Goal: Navigation & Orientation: Find specific page/section

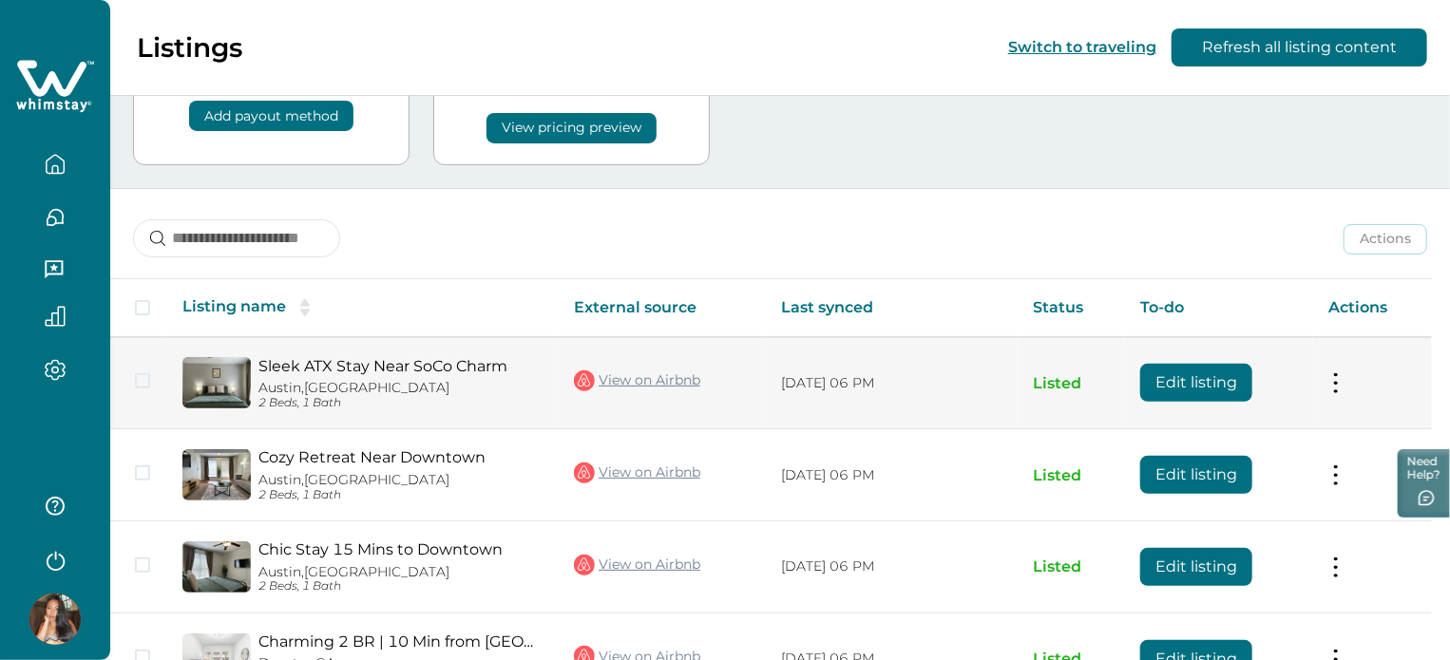
scroll to position [68, 0]
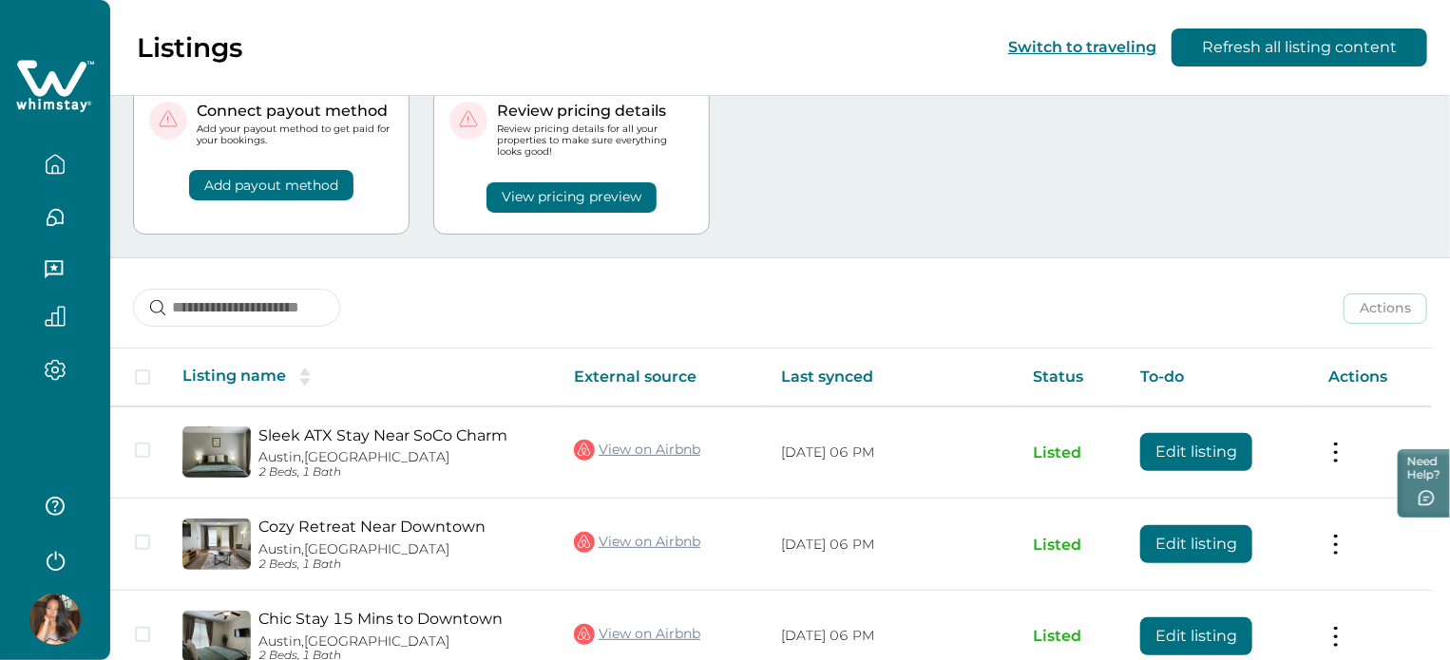
click at [59, 173] on icon "button" at bounding box center [55, 164] width 17 height 18
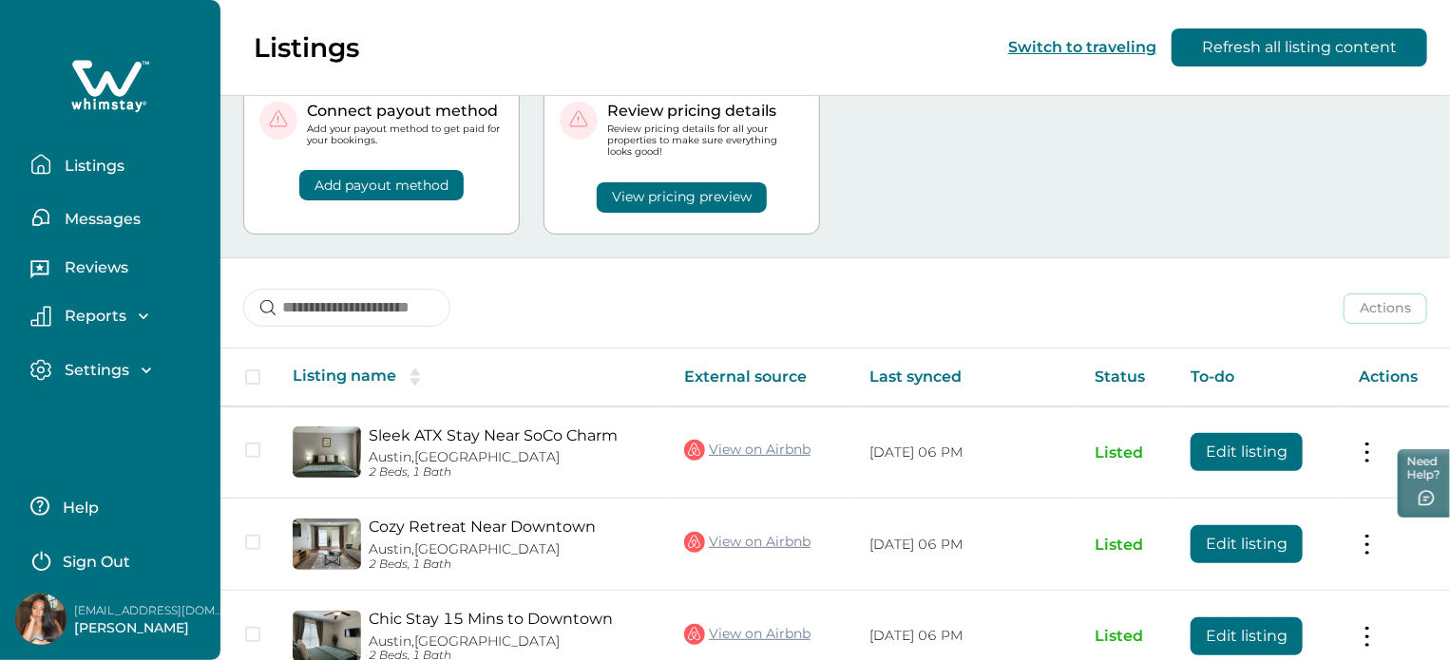
click at [87, 203] on button "Messages" at bounding box center [117, 218] width 175 height 38
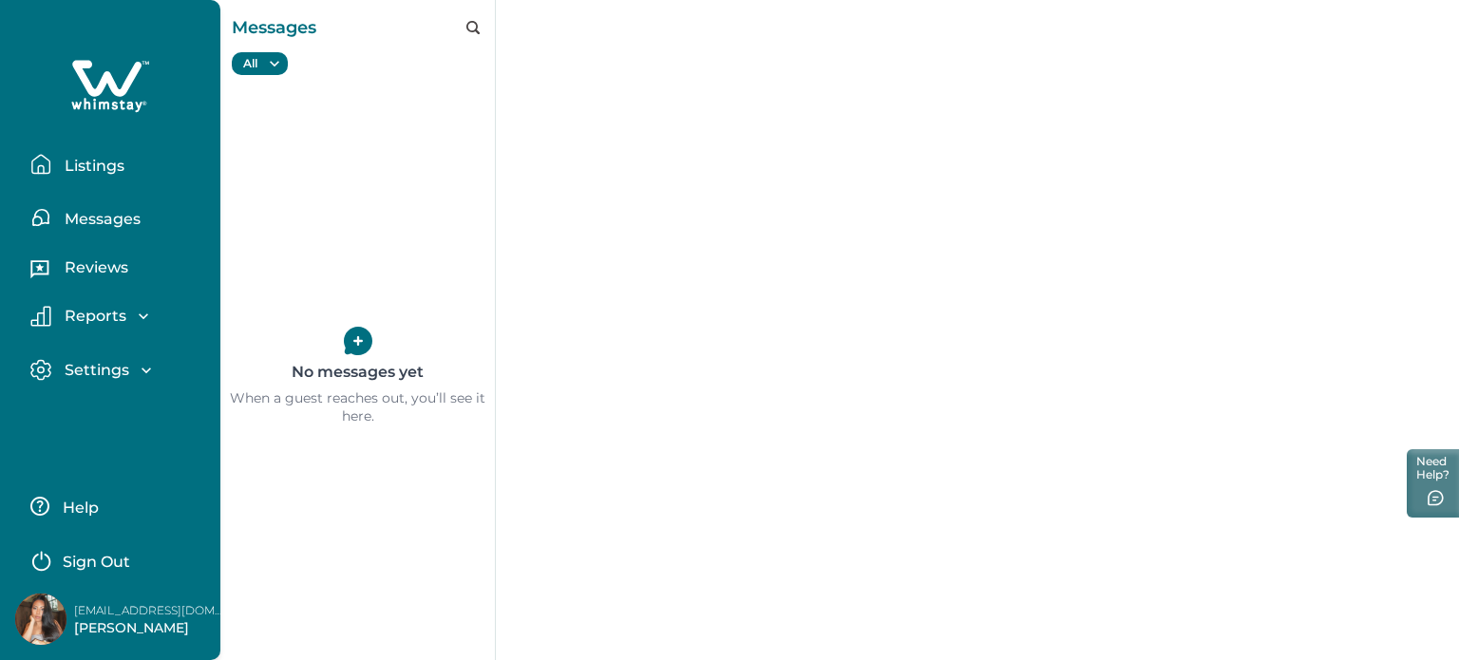
click at [87, 218] on p "Messages" at bounding box center [100, 219] width 82 height 19
click at [90, 159] on p "Listings" at bounding box center [92, 166] width 66 height 19
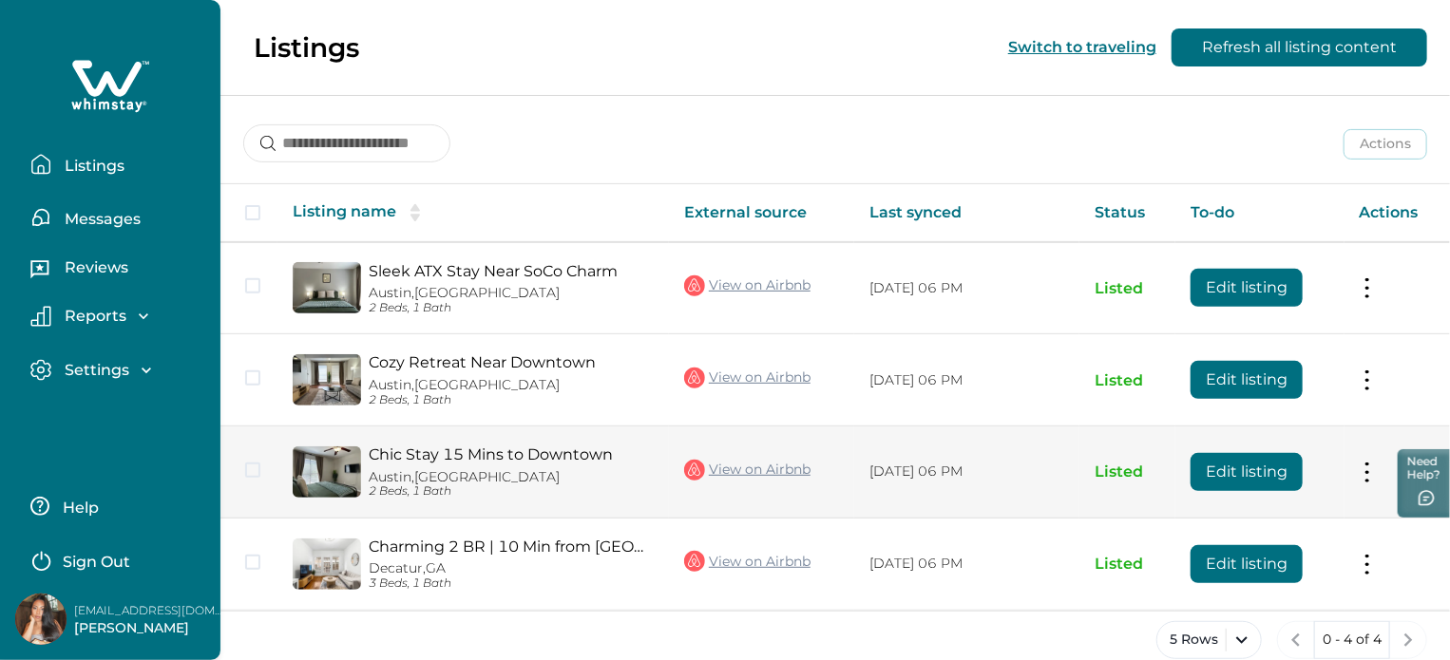
scroll to position [258, 0]
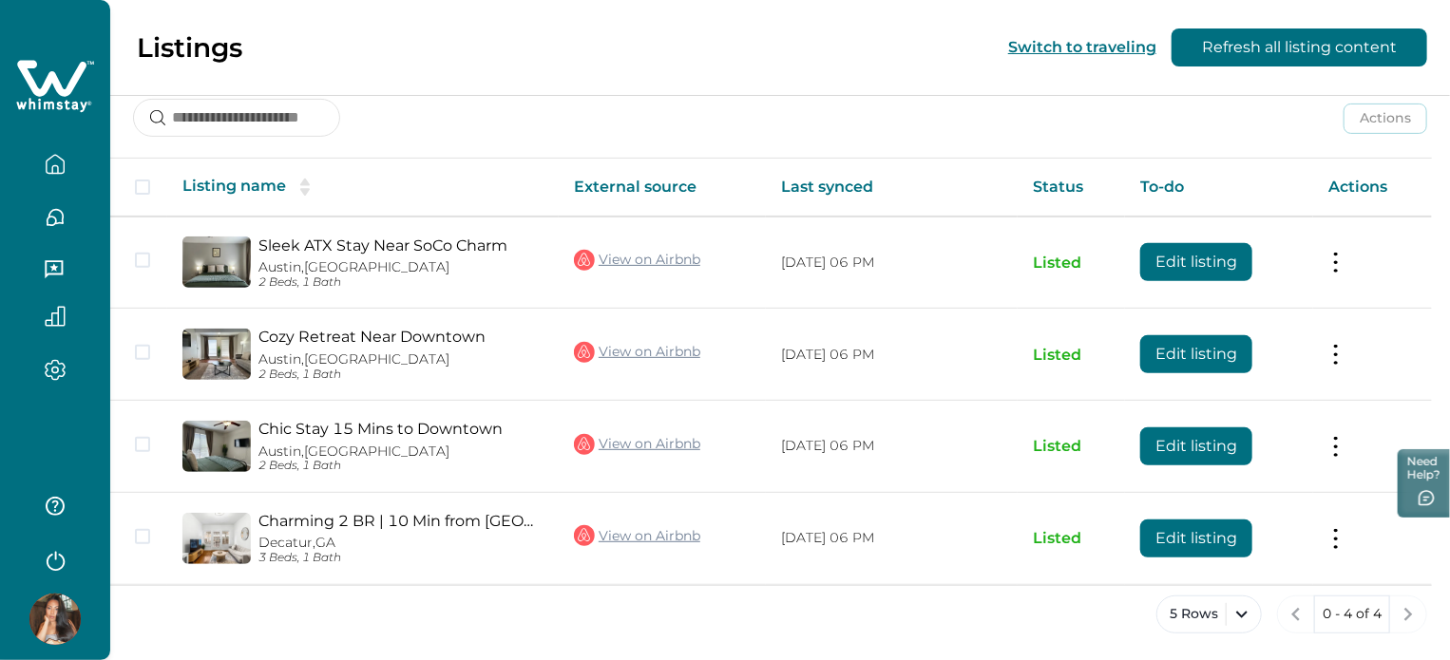
drag, startPoint x: 777, startPoint y: 336, endPoint x: 464, endPoint y: 65, distance: 414.9
click at [471, 64] on div "Listings Switch to traveling Refresh all listing content" at bounding box center [725, 48] width 1450 height 96
click at [431, 621] on div "5 Rows 0 - 4 of 4" at bounding box center [780, 630] width 1340 height 68
click at [878, 614] on div "5 Rows 0 - 4 of 4" at bounding box center [780, 630] width 1340 height 68
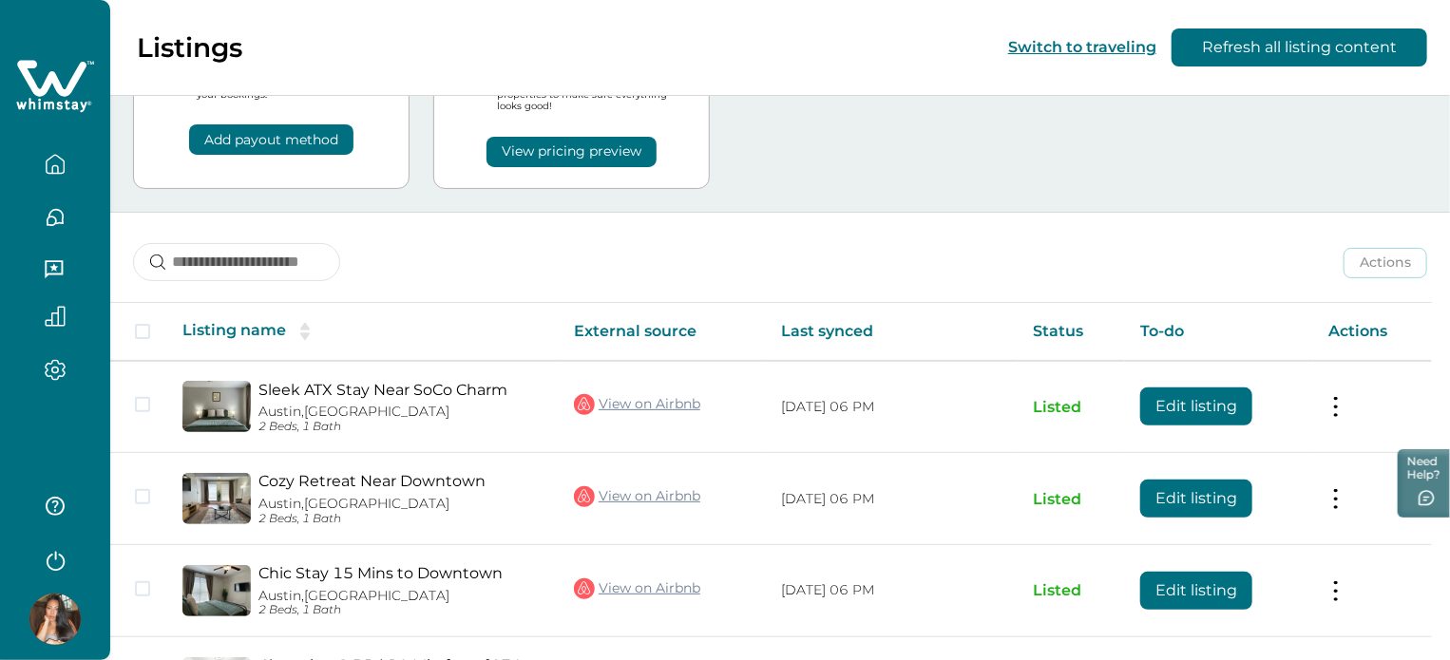
scroll to position [0, 0]
